Goal: Learn about a topic

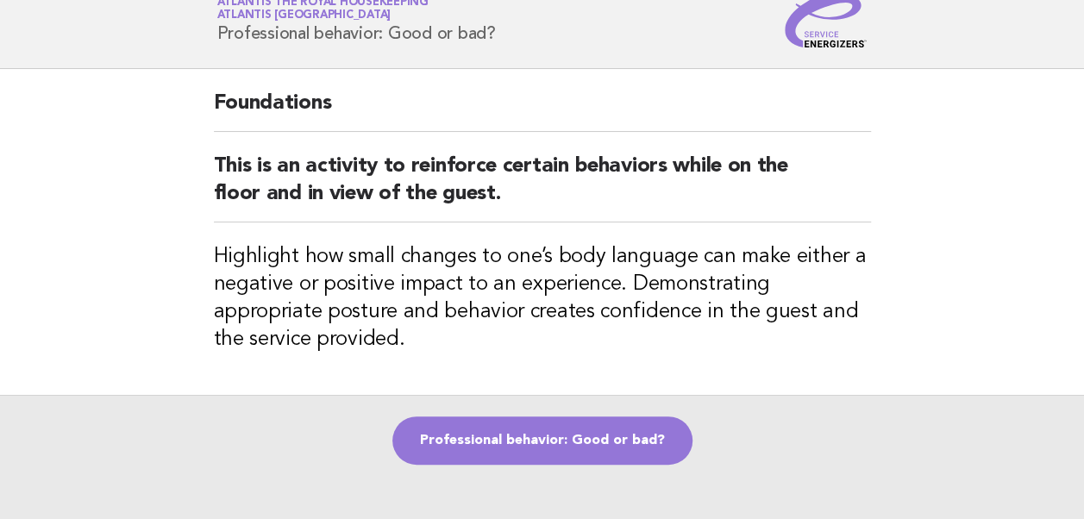
scroll to position [86, 0]
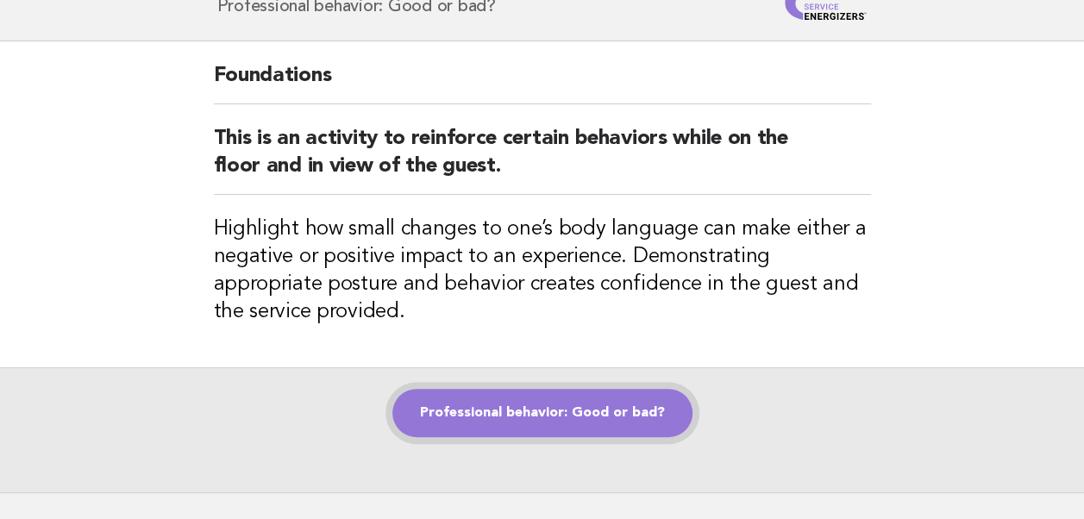
click at [534, 414] on link "Professional behavior: Good or bad?" at bounding box center [543, 413] width 300 height 48
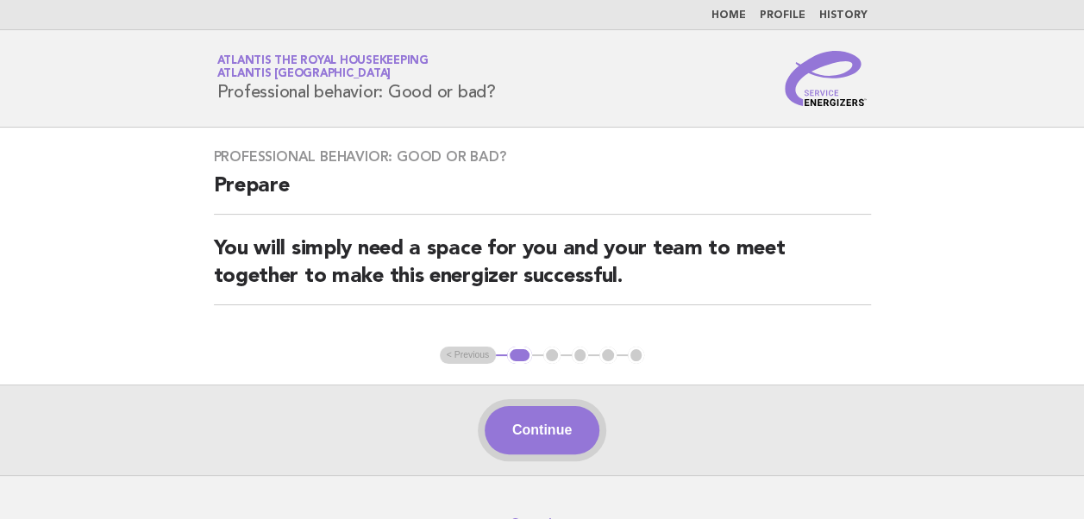
click at [551, 427] on button "Continue" at bounding box center [542, 430] width 115 height 48
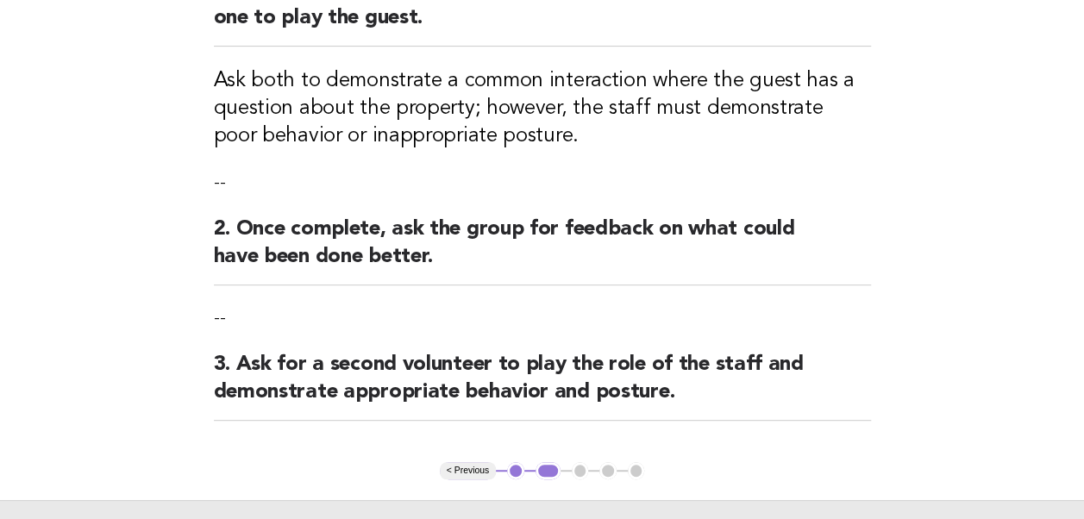
scroll to position [345, 0]
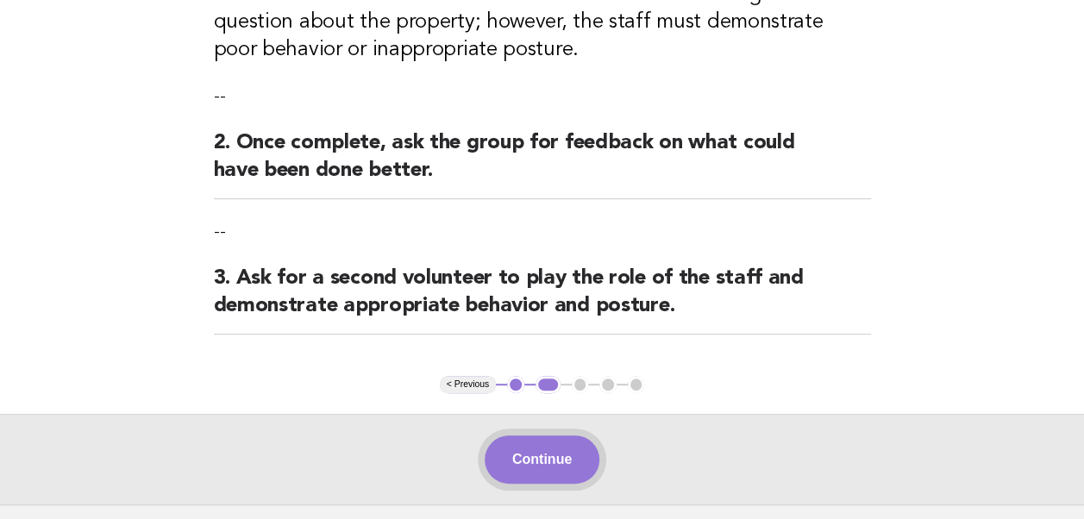
click at [528, 456] on button "Continue" at bounding box center [542, 460] width 115 height 48
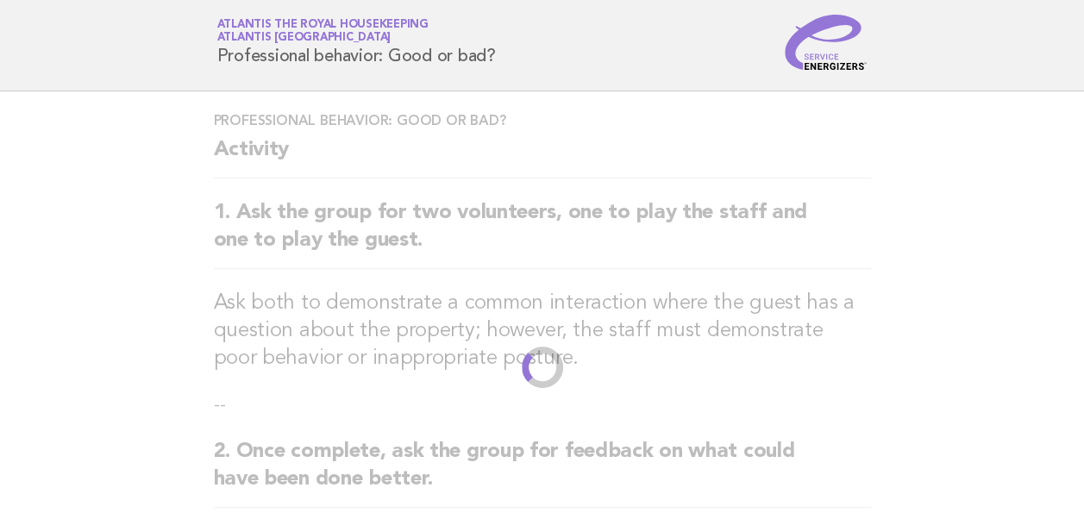
scroll to position [0, 0]
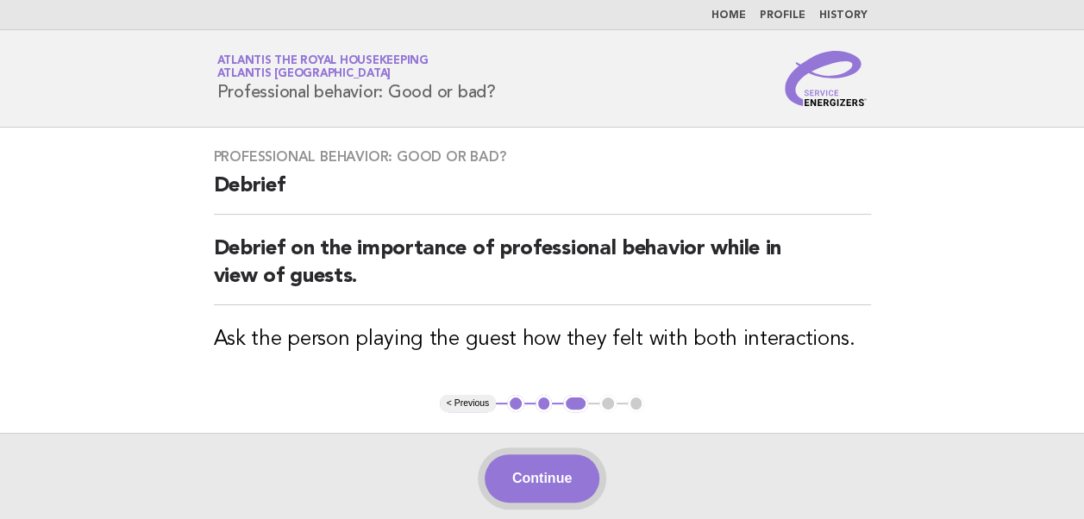
click at [561, 479] on button "Continue" at bounding box center [542, 479] width 115 height 48
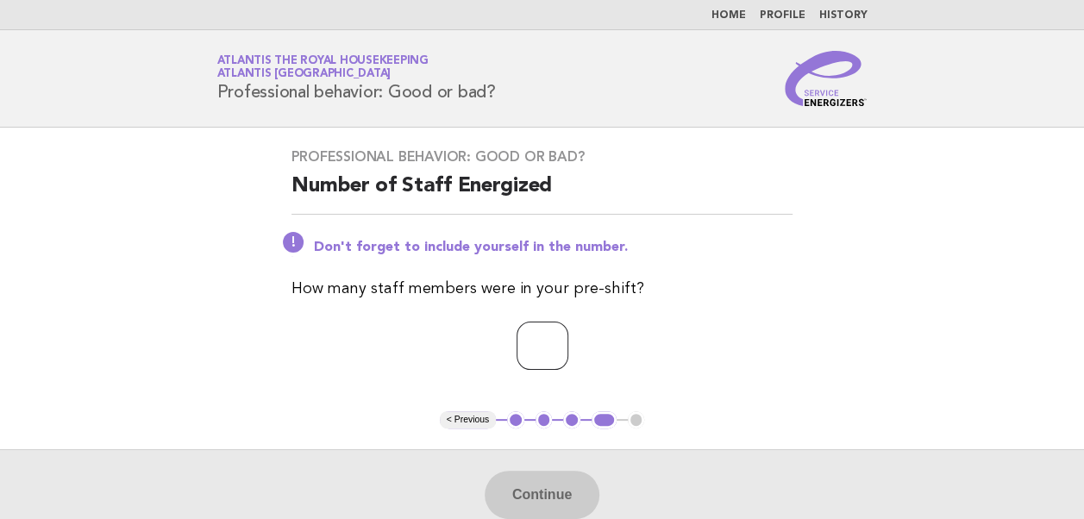
click at [521, 355] on input "number" at bounding box center [543, 346] width 52 height 48
type input "**"
click at [550, 506] on button "Continue" at bounding box center [542, 495] width 115 height 48
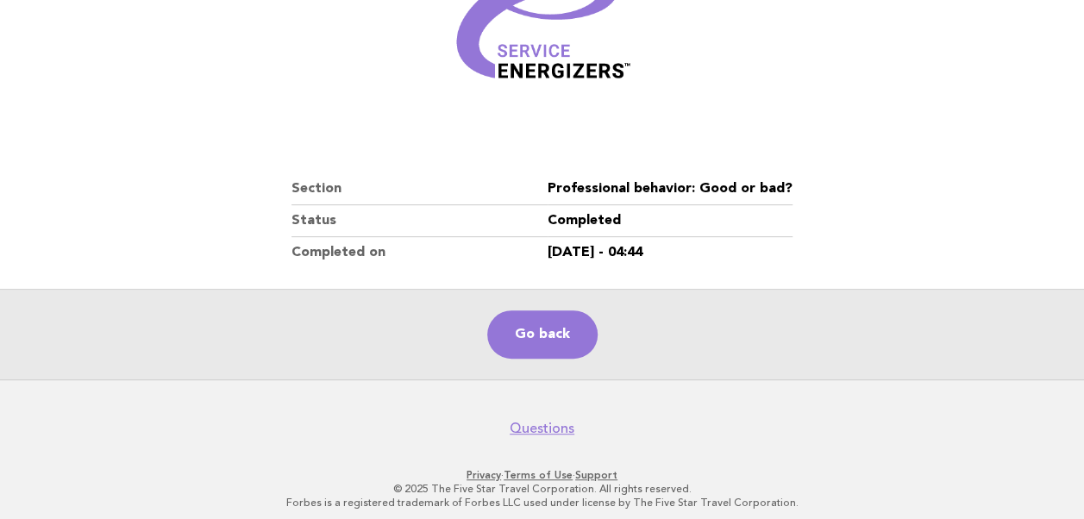
scroll to position [295, 0]
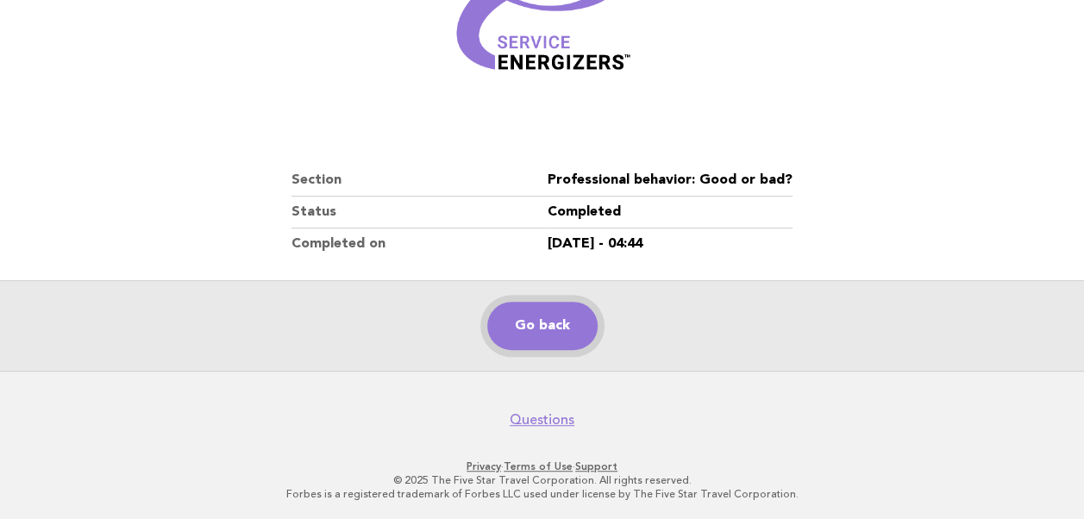
click at [525, 331] on link "Go back" at bounding box center [542, 326] width 110 height 48
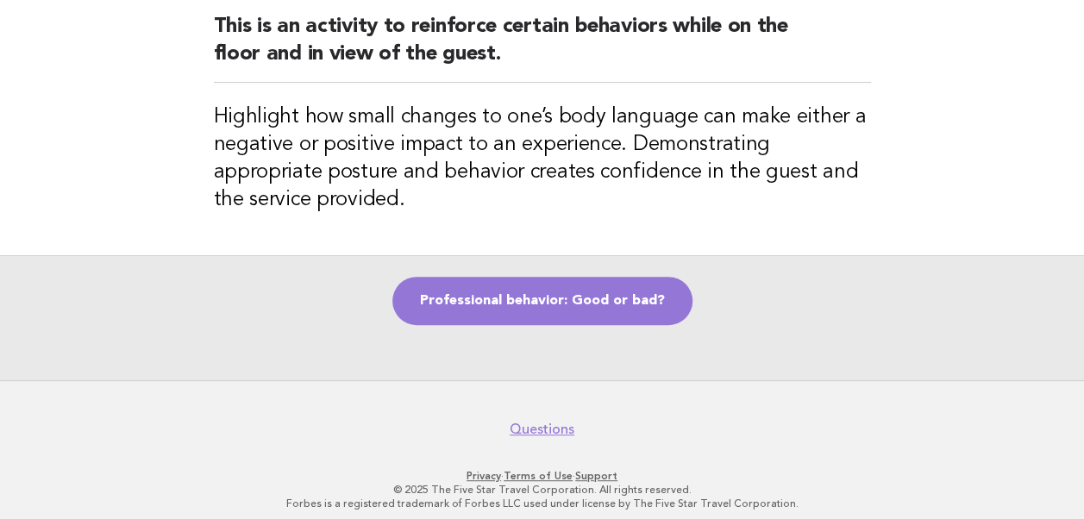
scroll to position [208, 0]
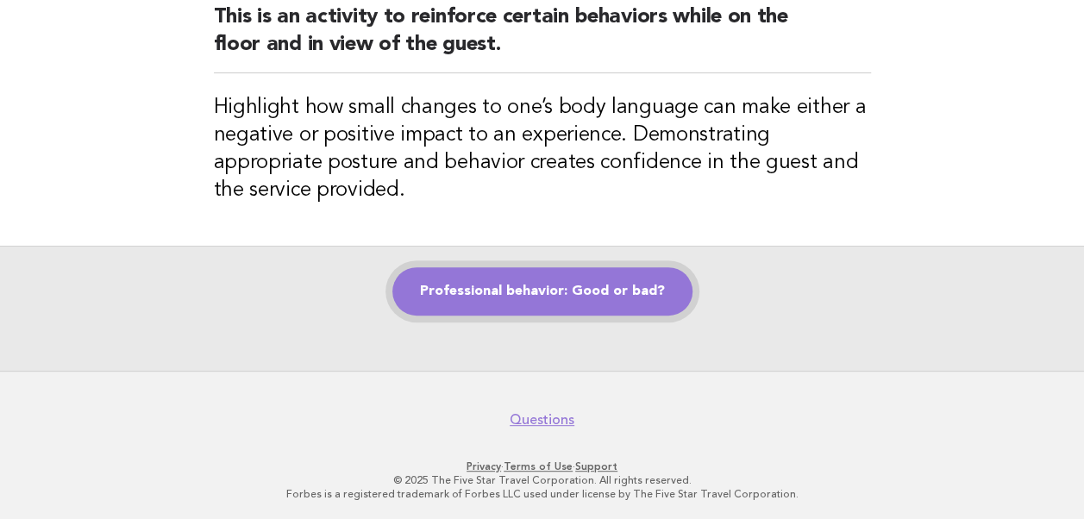
click at [536, 299] on link "Professional behavior: Good or bad?" at bounding box center [543, 291] width 300 height 48
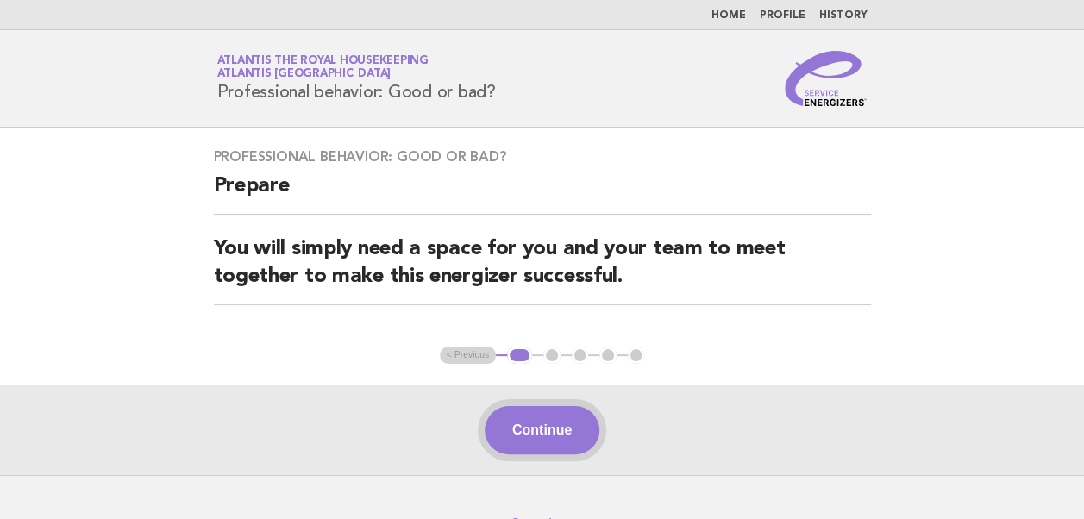
click at [535, 444] on button "Continue" at bounding box center [542, 430] width 115 height 48
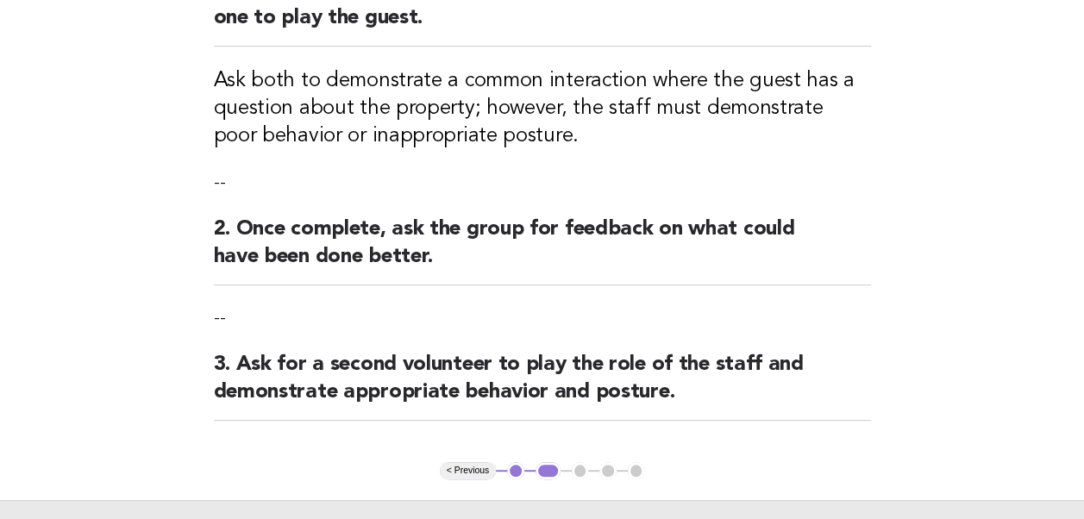
scroll to position [345, 0]
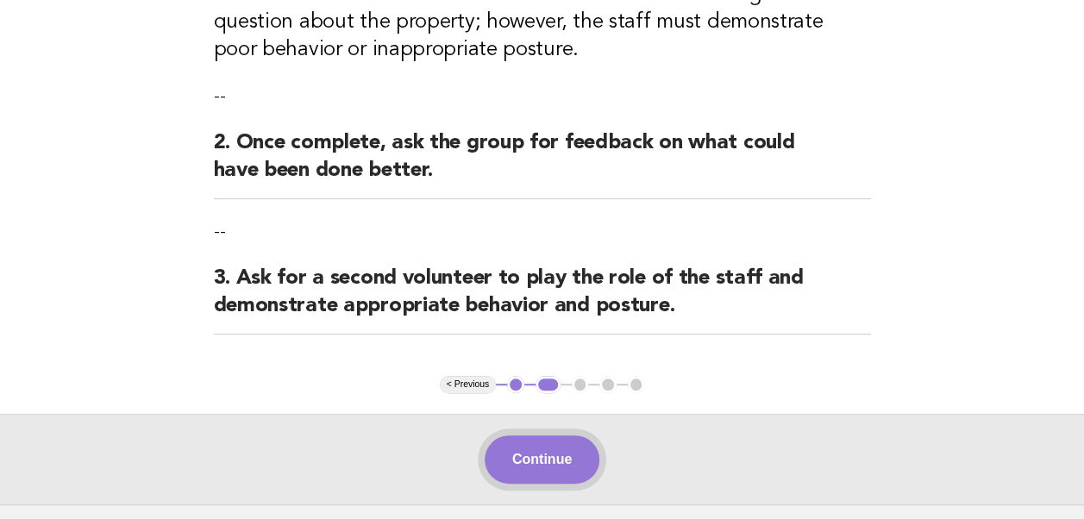
click at [534, 445] on button "Continue" at bounding box center [542, 460] width 115 height 48
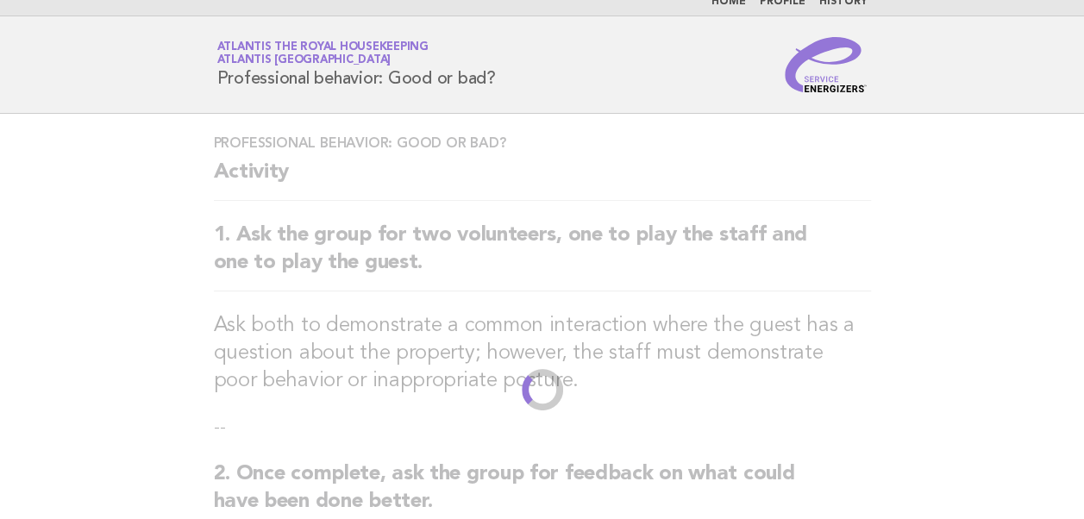
scroll to position [0, 0]
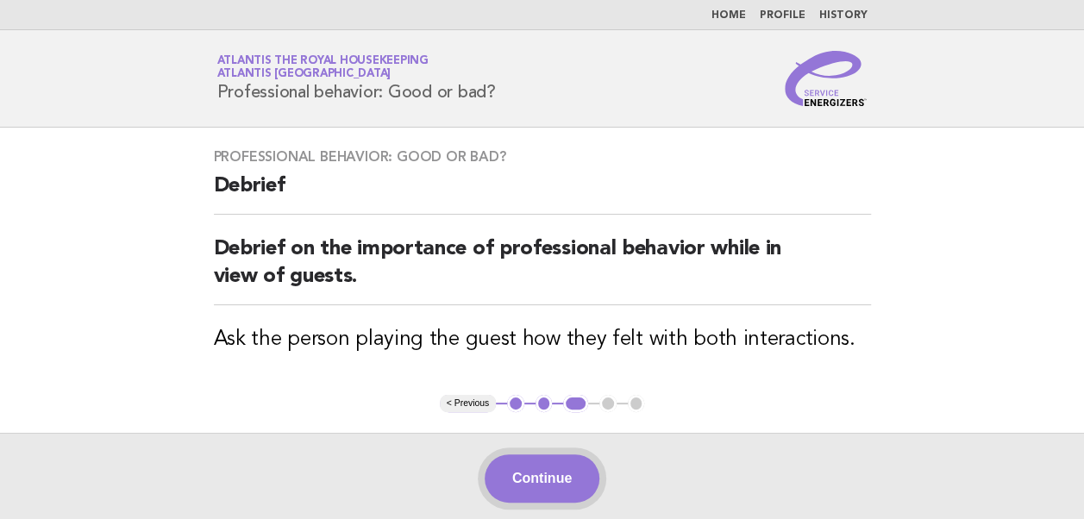
click at [554, 480] on button "Continue" at bounding box center [542, 479] width 115 height 48
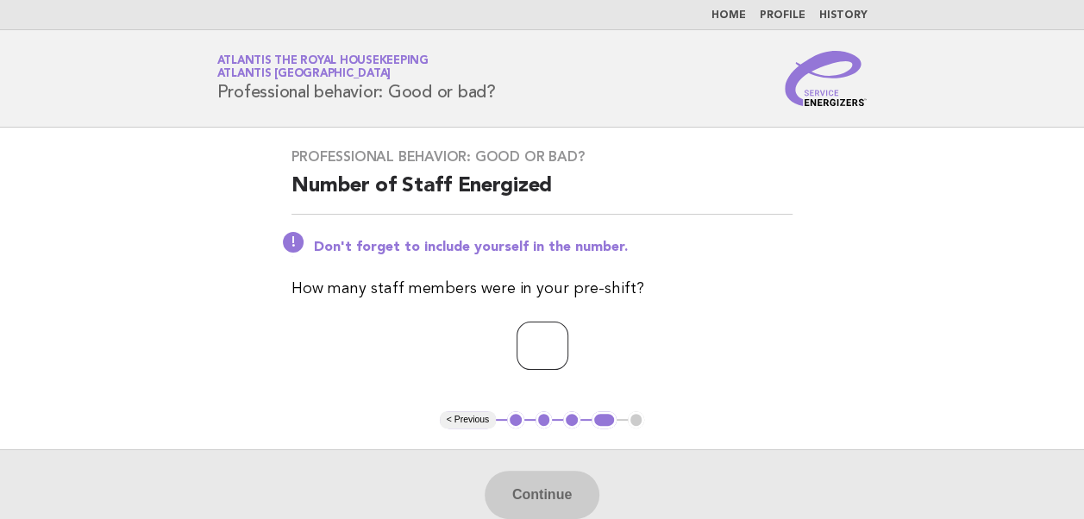
click at [517, 345] on input "number" at bounding box center [543, 346] width 52 height 48
type input "**"
click at [554, 503] on button "Continue" at bounding box center [542, 495] width 115 height 48
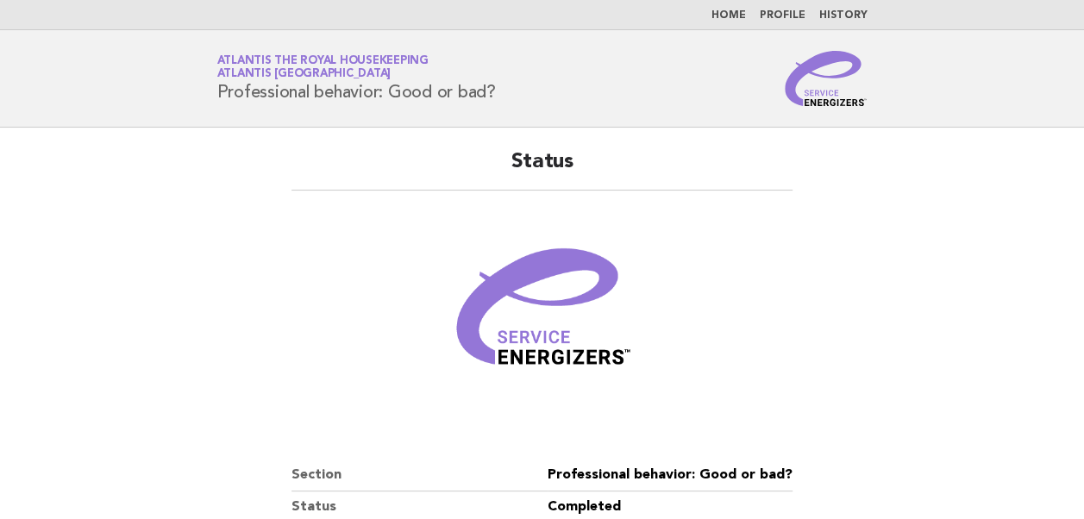
scroll to position [295, 0]
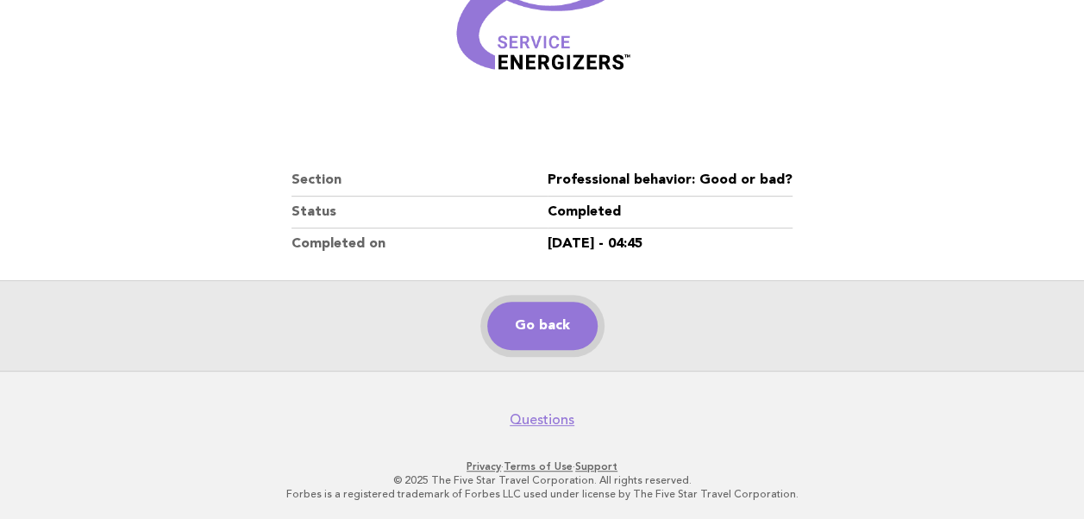
click at [539, 330] on link "Go back" at bounding box center [542, 326] width 110 height 48
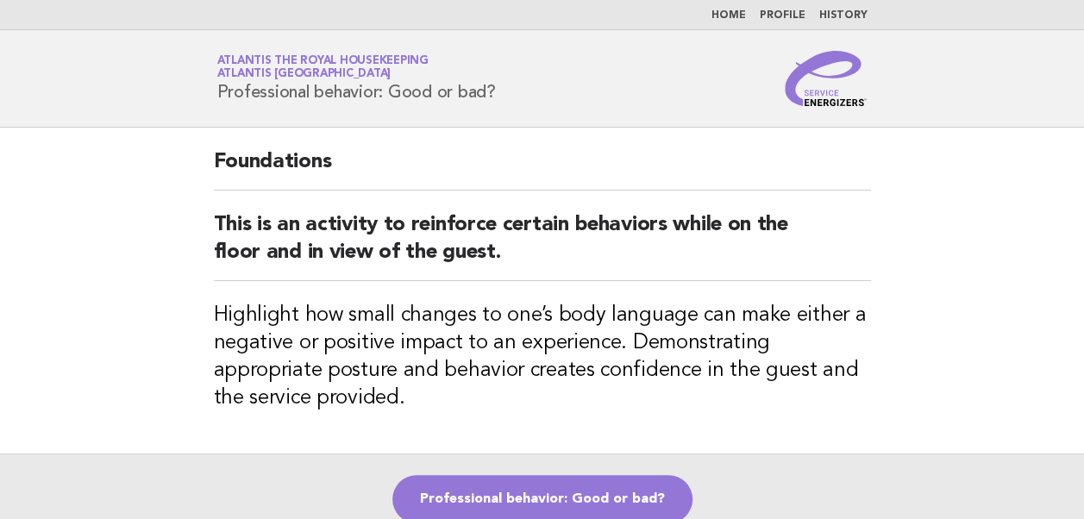
scroll to position [173, 0]
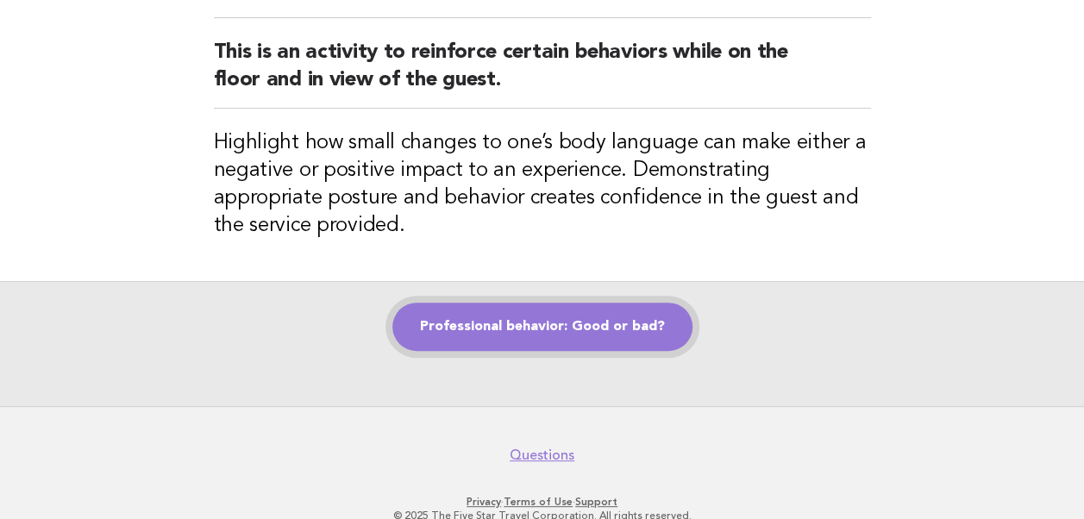
click at [531, 340] on link "Professional behavior: Good or bad?" at bounding box center [543, 327] width 300 height 48
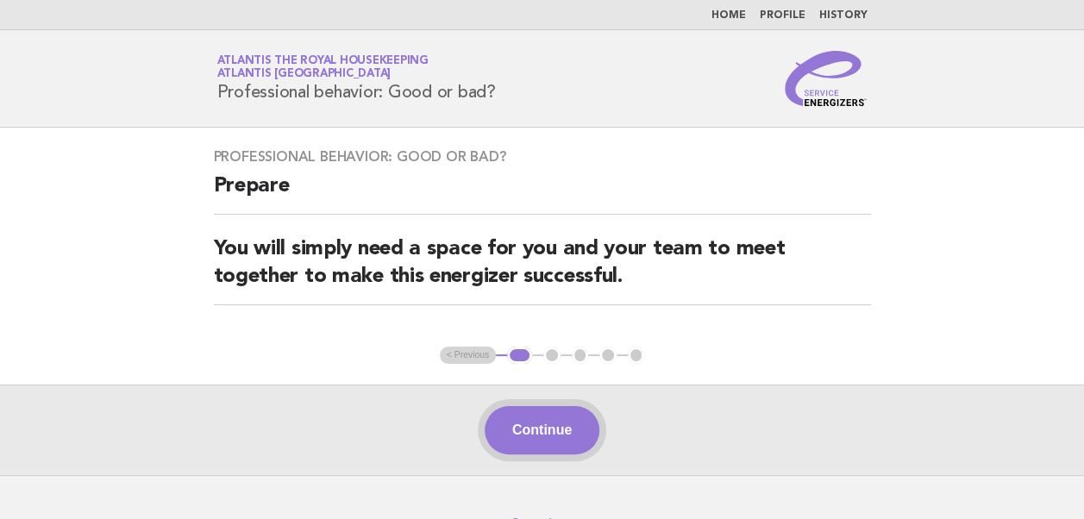
click at [547, 432] on button "Continue" at bounding box center [542, 430] width 115 height 48
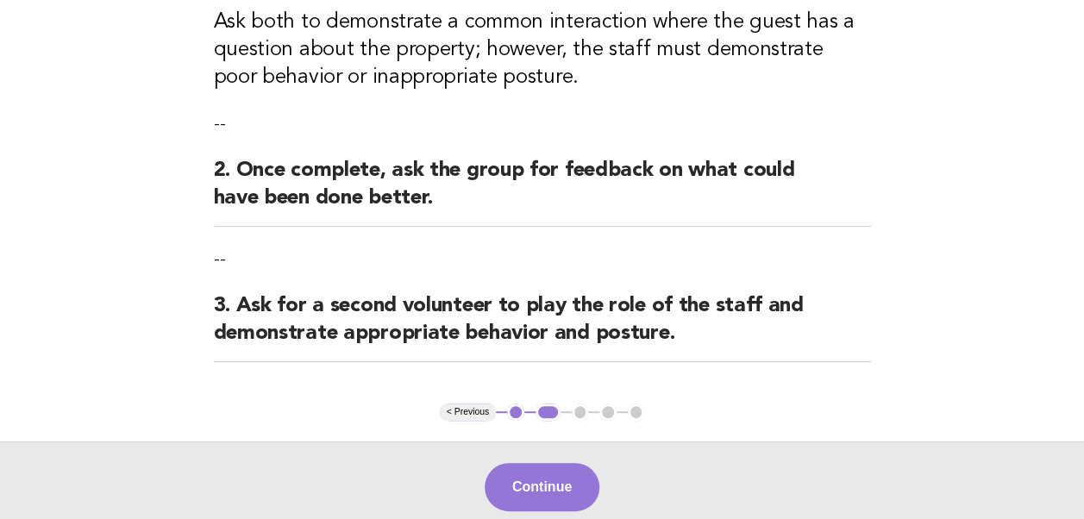
scroll to position [345, 0]
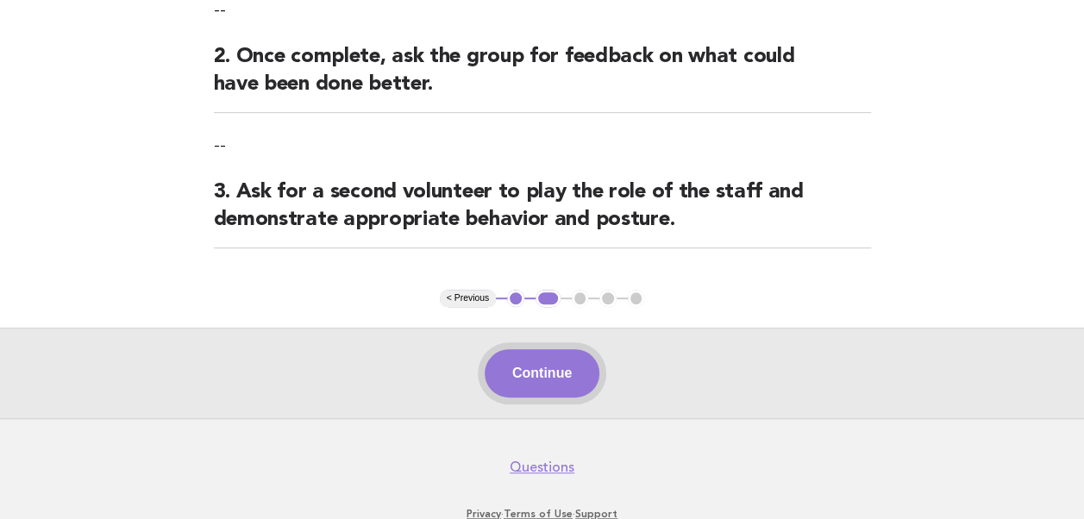
click at [505, 374] on button "Continue" at bounding box center [542, 373] width 115 height 48
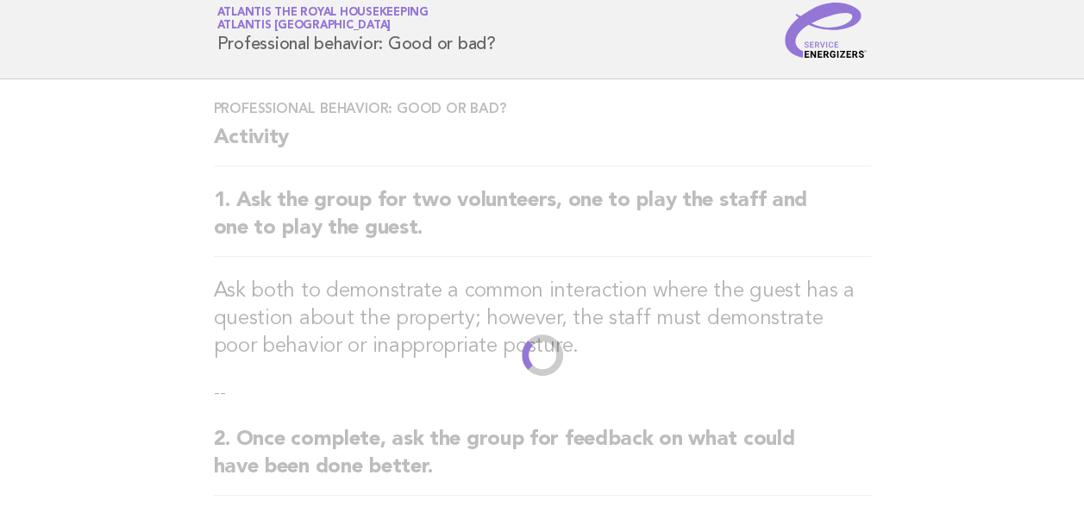
scroll to position [0, 0]
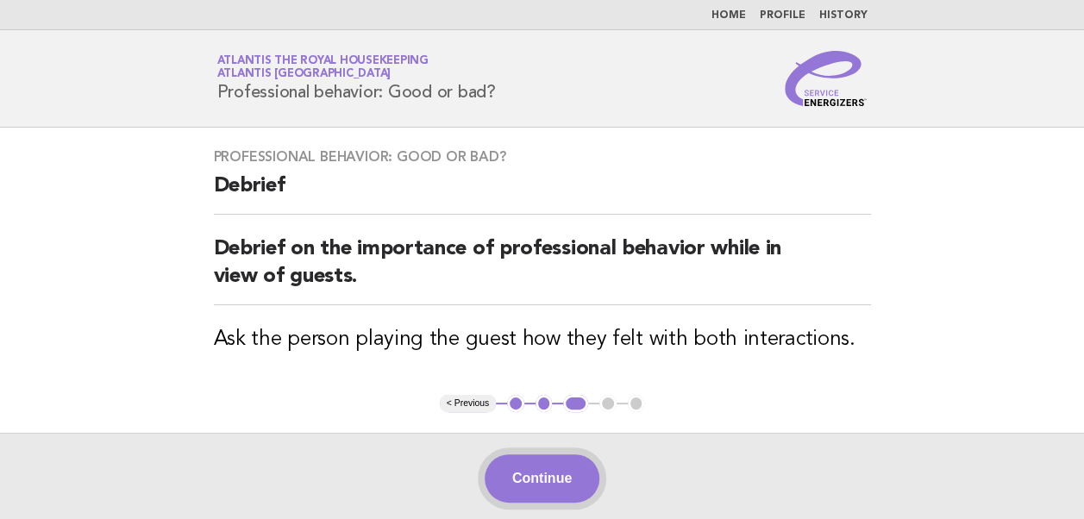
click at [547, 476] on button "Continue" at bounding box center [542, 479] width 115 height 48
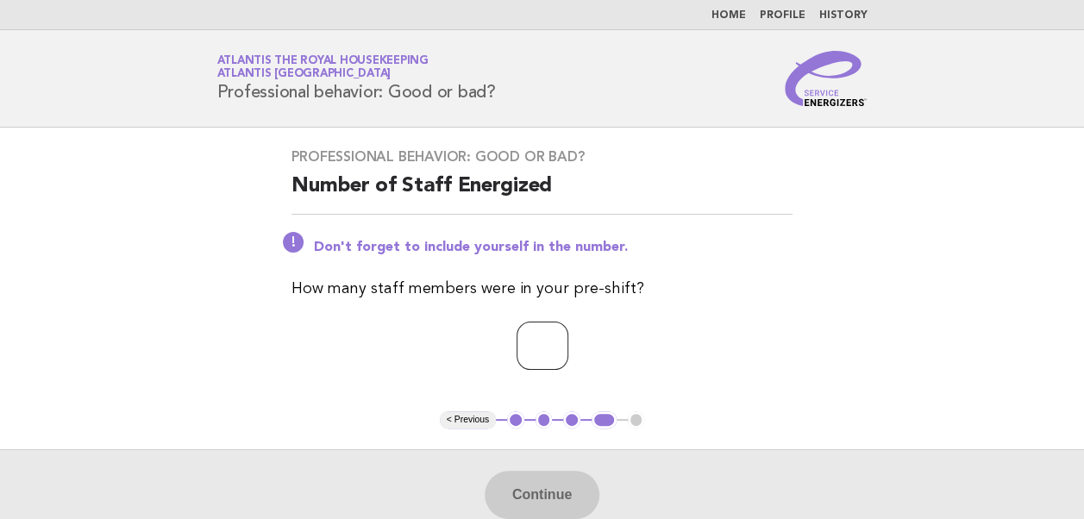
click at [517, 345] on input "number" at bounding box center [543, 346] width 52 height 48
type input "**"
click at [545, 502] on button "Continue" at bounding box center [542, 495] width 115 height 48
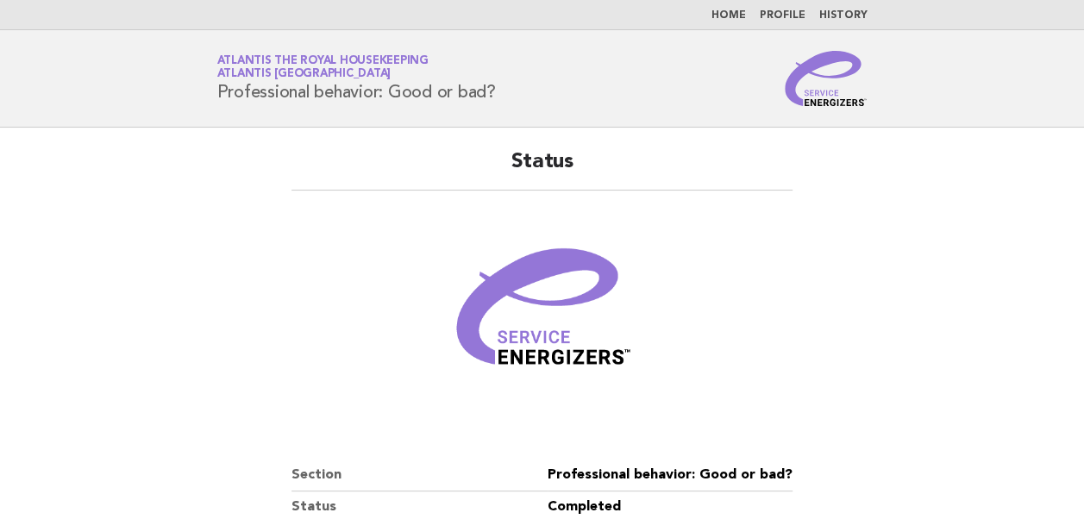
scroll to position [295, 0]
